Goal: Task Accomplishment & Management: Manage account settings

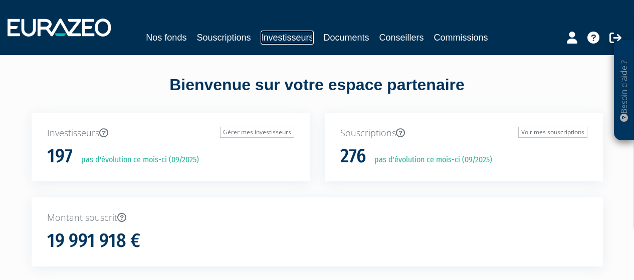
click at [297, 42] on link "Investisseurs" at bounding box center [287, 38] width 53 height 14
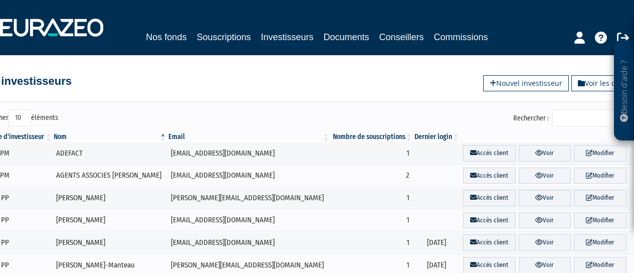
click at [574, 115] on input "Rechercher :" at bounding box center [599, 117] width 95 height 17
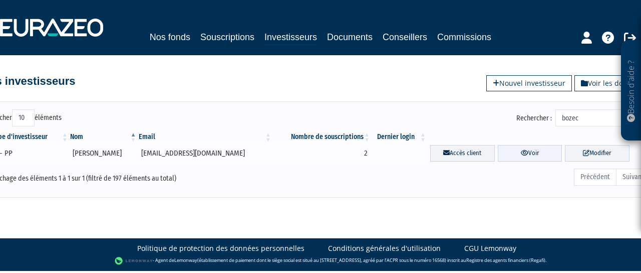
type input "bozec"
click at [522, 153] on icon at bounding box center [525, 152] width 8 height 7
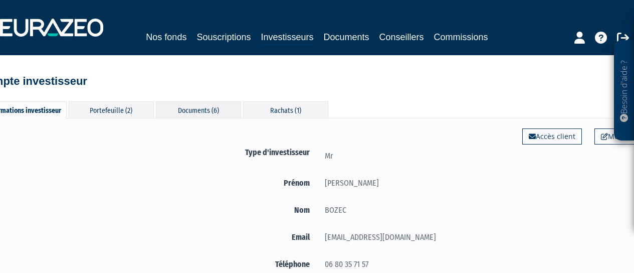
click at [210, 112] on div "Documents (6)" at bounding box center [198, 109] width 85 height 17
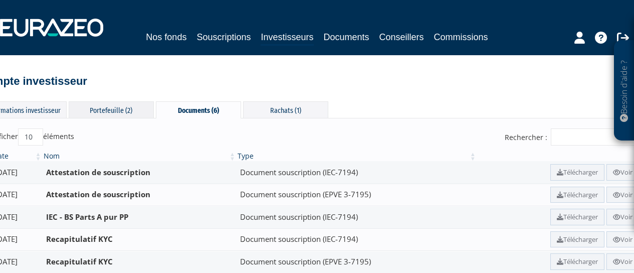
click at [117, 113] on div "Portefeuille (2)" at bounding box center [111, 109] width 85 height 17
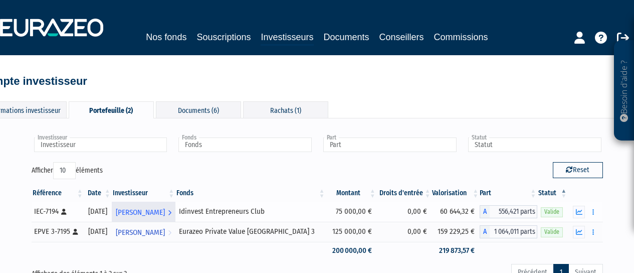
click at [162, 212] on span "Jean-Yves BOZEC" at bounding box center [140, 212] width 49 height 19
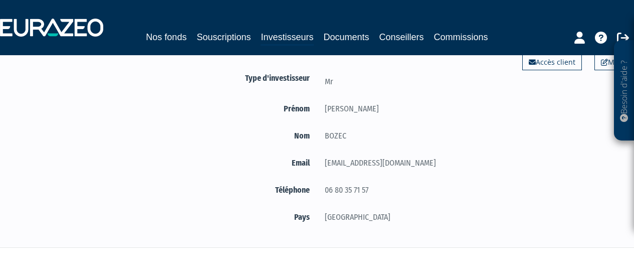
scroll to position [22, 0]
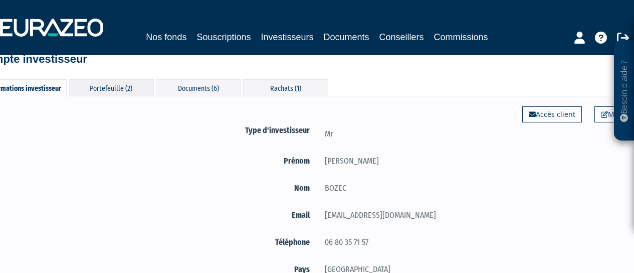
click at [120, 91] on div "Portefeuille (2)" at bounding box center [111, 87] width 85 height 17
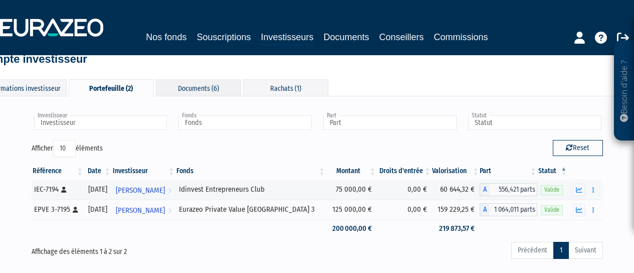
click at [189, 94] on div "Documents (6)" at bounding box center [198, 87] width 85 height 17
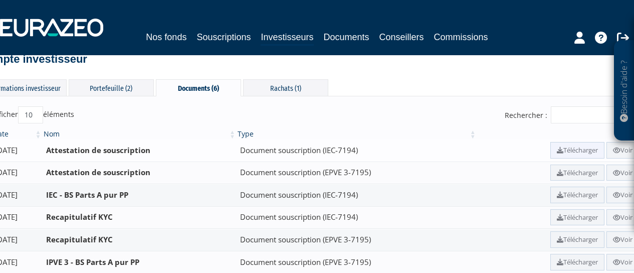
click at [557, 149] on icon at bounding box center [560, 150] width 7 height 7
click at [287, 86] on div "Rachats (1)" at bounding box center [285, 87] width 85 height 17
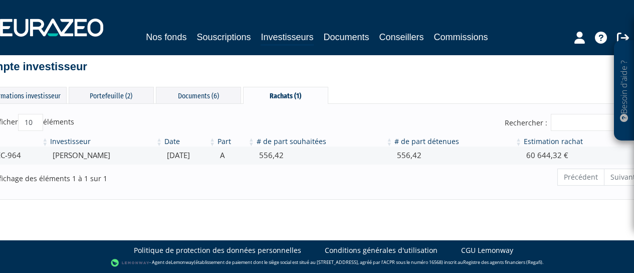
scroll to position [14, 0]
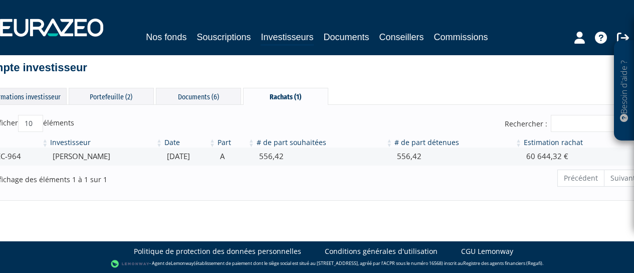
click at [34, 90] on div "Informations investisseur" at bounding box center [23, 96] width 85 height 17
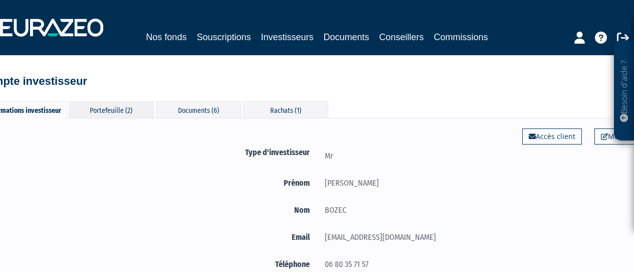
click at [123, 105] on div "Portefeuille (2)" at bounding box center [111, 109] width 85 height 17
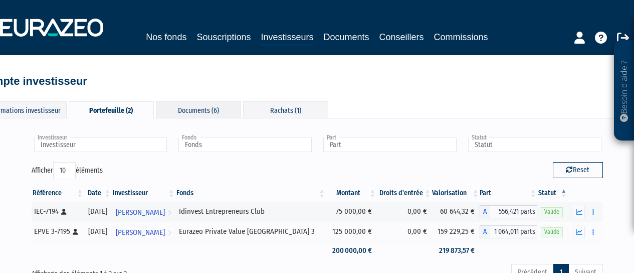
click at [188, 108] on div "Documents (6)" at bounding box center [198, 109] width 85 height 17
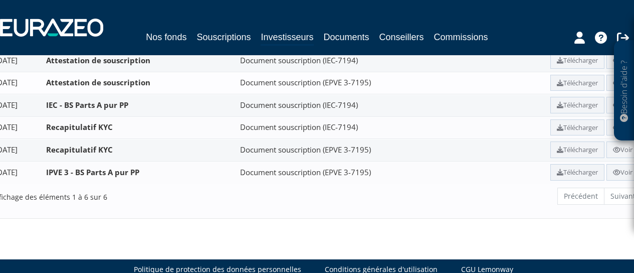
scroll to position [130, 0]
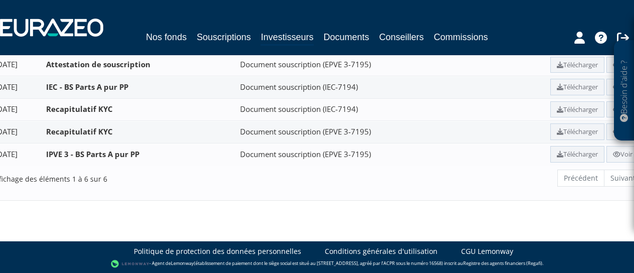
click at [618, 183] on ul "Précédent Suivant" at bounding box center [599, 177] width 85 height 17
click at [618, 181] on ul "Précédent Suivant" at bounding box center [599, 177] width 85 height 17
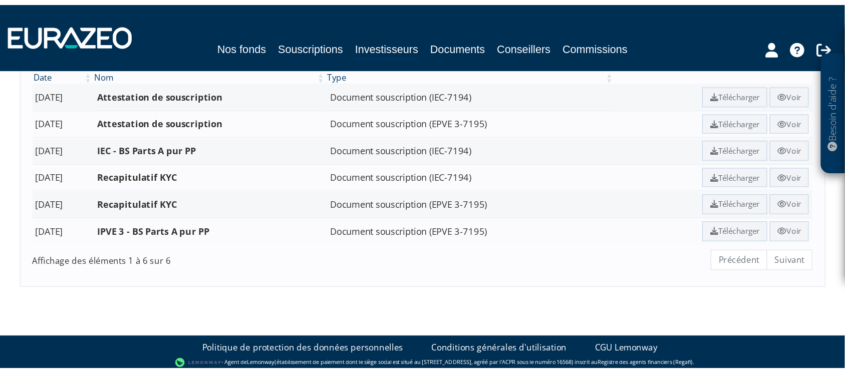
scroll to position [26, 0]
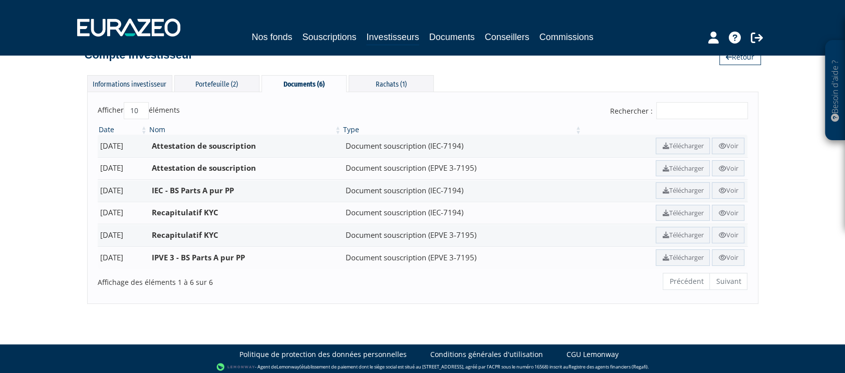
click at [633, 272] on ul "Précédent Suivant" at bounding box center [705, 281] width 85 height 17
click at [183, 272] on div "Affichage des éléments 1 à 6 sur 6" at bounding box center [229, 280] width 262 height 16
click at [633, 272] on ul "Précédent Suivant" at bounding box center [705, 281] width 85 height 17
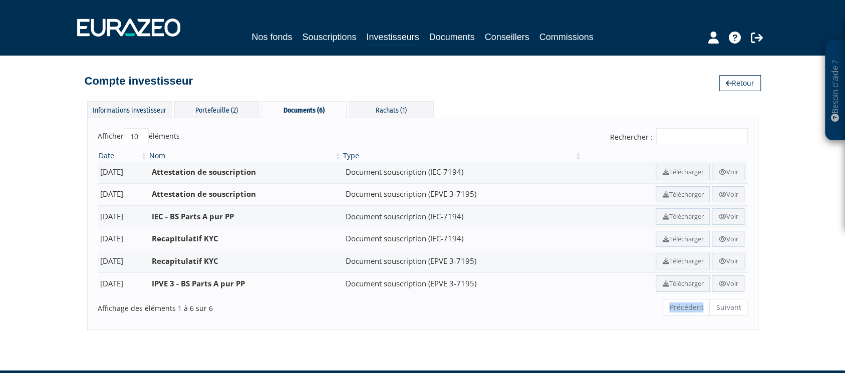
click at [144, 134] on select "10 25 50 100" at bounding box center [136, 136] width 25 height 17
select select "50"
click at [124, 128] on select "10 25 50 100" at bounding box center [136, 136] width 25 height 17
click at [224, 106] on div "Portefeuille (2)" at bounding box center [216, 109] width 85 height 17
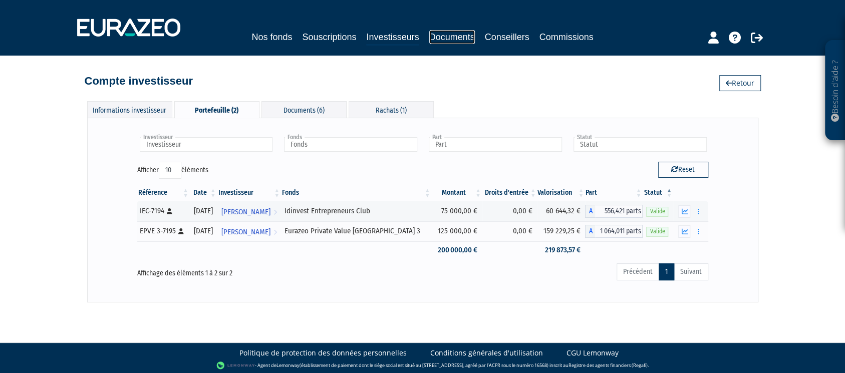
click at [446, 41] on link "Documents" at bounding box center [452, 37] width 46 height 14
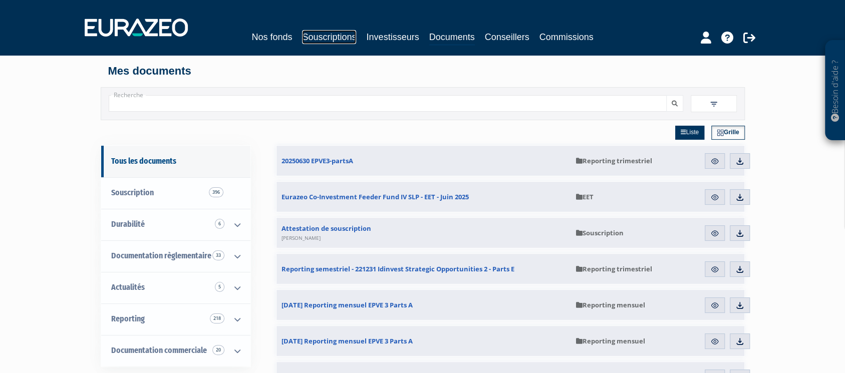
click at [331, 36] on link "Souscriptions" at bounding box center [329, 37] width 54 height 14
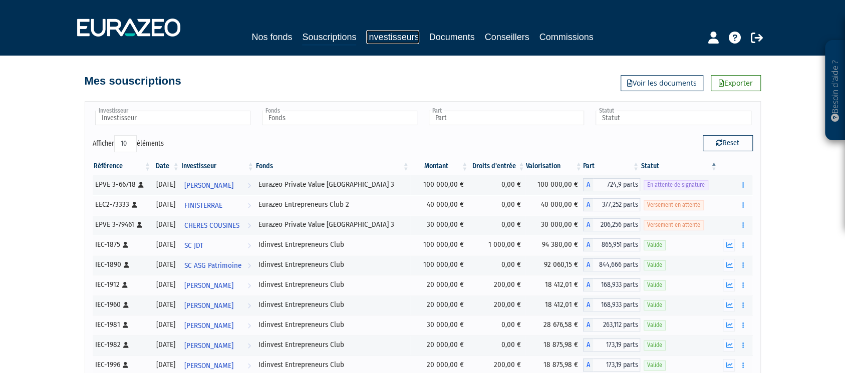
click at [384, 42] on link "Investisseurs" at bounding box center [392, 37] width 53 height 14
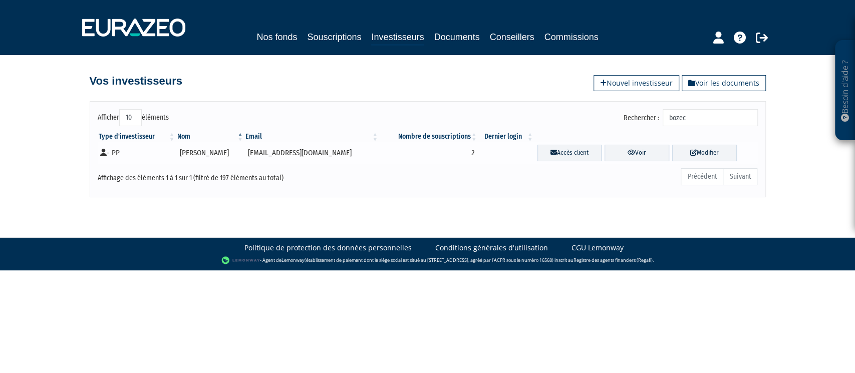
click at [102, 153] on icon at bounding box center [103, 153] width 7 height 8
drag, startPoint x: 118, startPoint y: 154, endPoint x: 130, endPoint y: 154, distance: 12.5
click at [118, 154] on td "- PP" at bounding box center [137, 153] width 79 height 23
click at [212, 153] on td "Jean-Yves BOZEC" at bounding box center [210, 153] width 68 height 23
click at [279, 155] on td "[EMAIL_ADDRESS][DOMAIN_NAME]" at bounding box center [311, 153] width 135 height 23
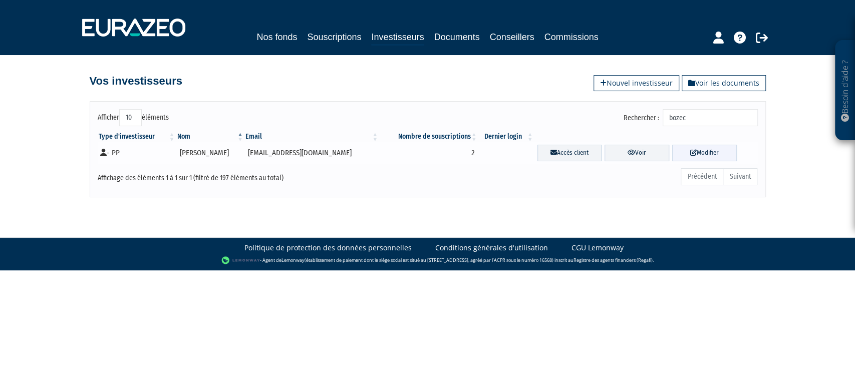
click at [699, 151] on link "Modifier" at bounding box center [704, 153] width 65 height 17
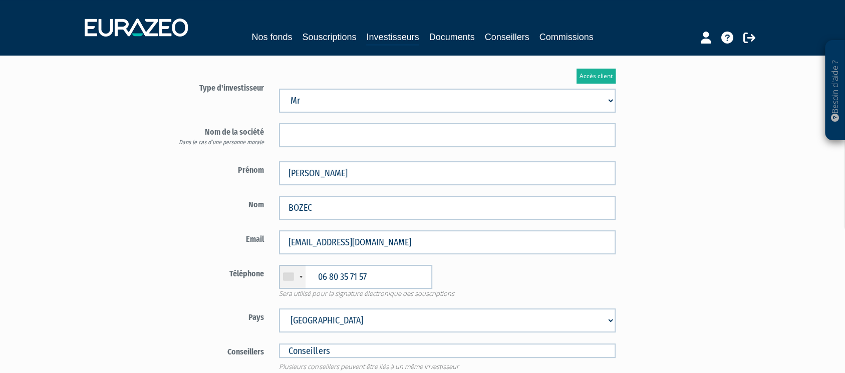
scroll to position [192, 0]
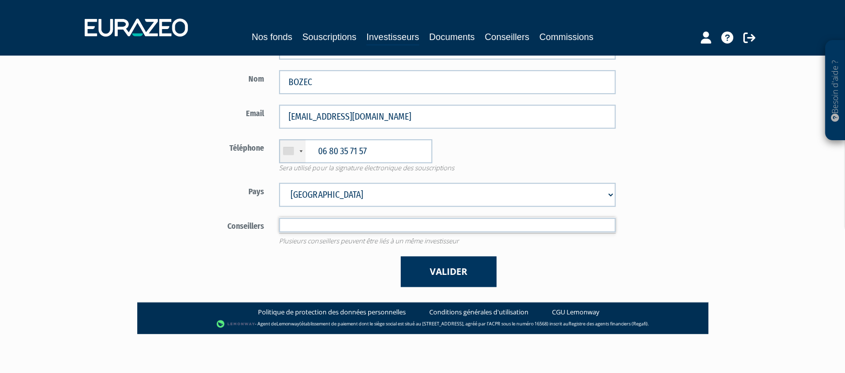
click at [327, 227] on input "text" at bounding box center [447, 225] width 337 height 15
click at [235, 267] on div "Valider" at bounding box center [389, 271] width 469 height 31
type input "Conseillers"
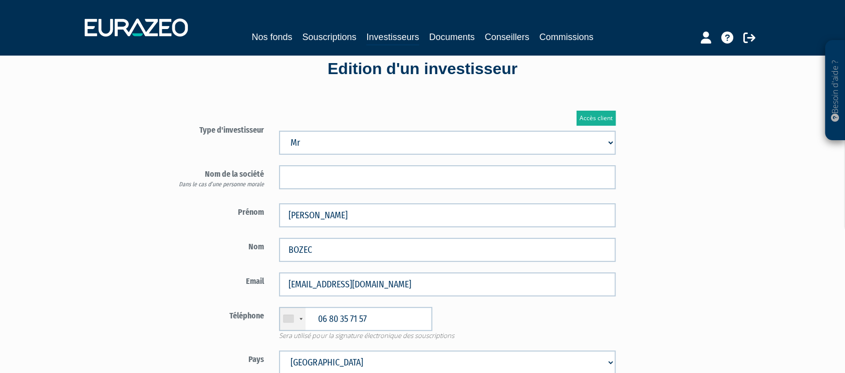
scroll to position [0, 0]
